Goal: Information Seeking & Learning: Check status

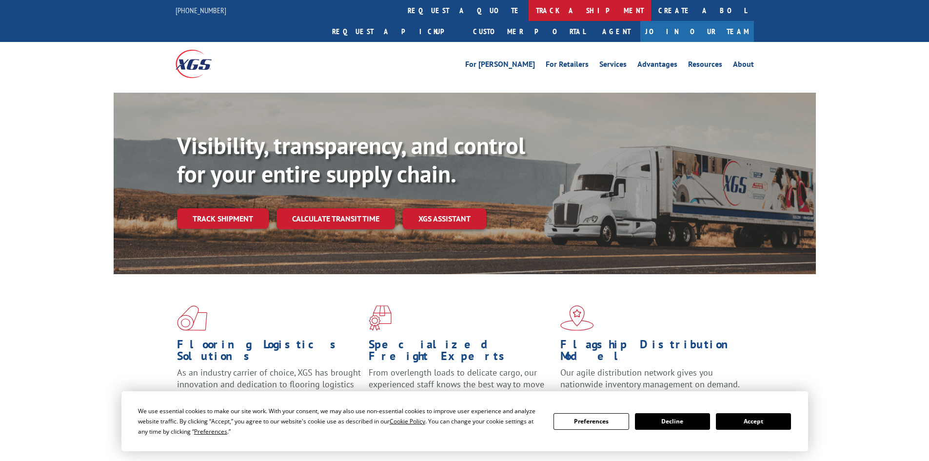
click at [529, 14] on link "track a shipment" at bounding box center [590, 10] width 122 height 21
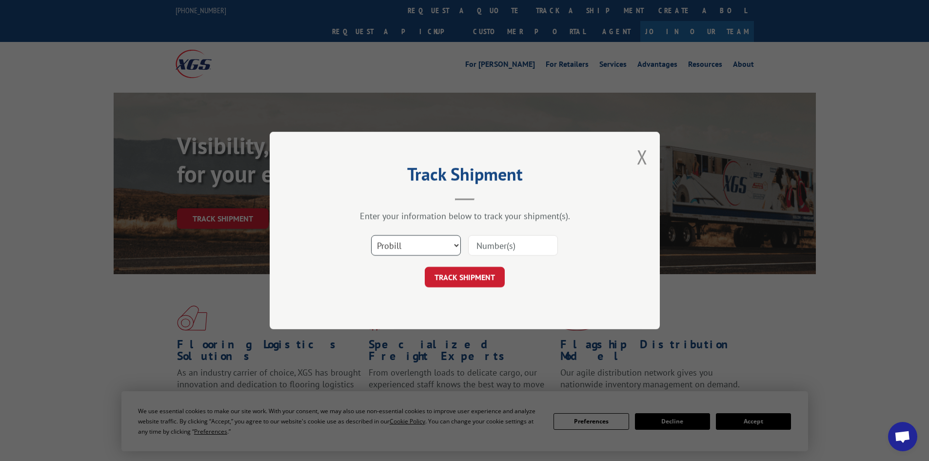
click at [417, 250] on select "Select category... Probill BOL PO" at bounding box center [416, 245] width 90 height 20
select select "po"
click at [371, 235] on select "Select category... Probill BOL PO" at bounding box center [416, 245] width 90 height 20
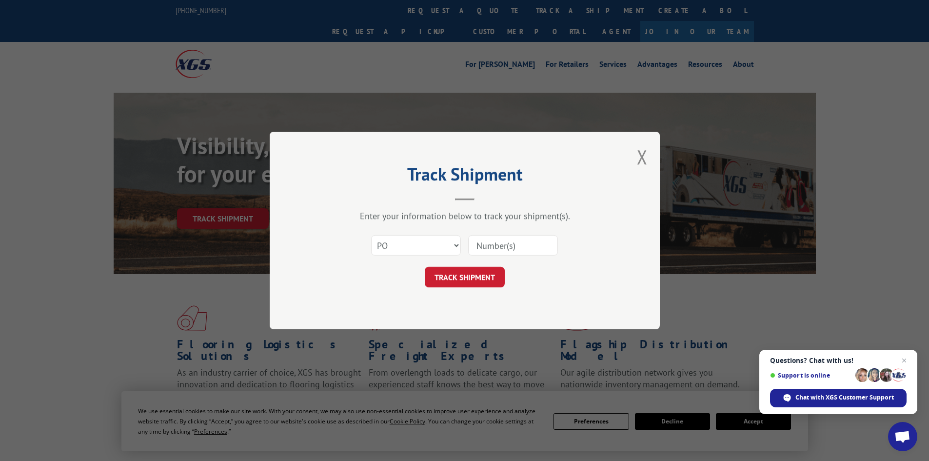
paste input "07520741"
type input "07520741"
click at [481, 278] on button "TRACK SHIPMENT" at bounding box center [465, 277] width 80 height 20
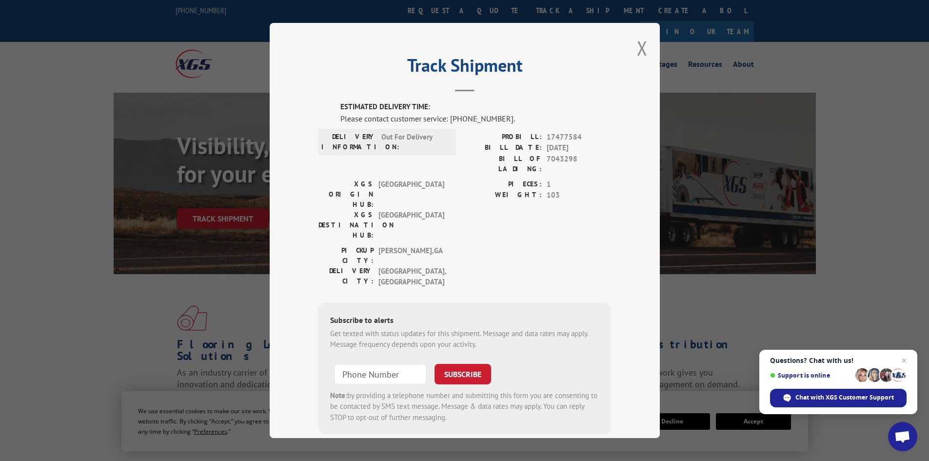
click at [644, 51] on div "Track Shipment ESTIMATED DELIVERY TIME: Please contact customer service: [PHONE…" at bounding box center [465, 230] width 390 height 415
click at [641, 48] on button "Close modal" at bounding box center [642, 48] width 11 height 26
